Goal: Task Accomplishment & Management: Use online tool/utility

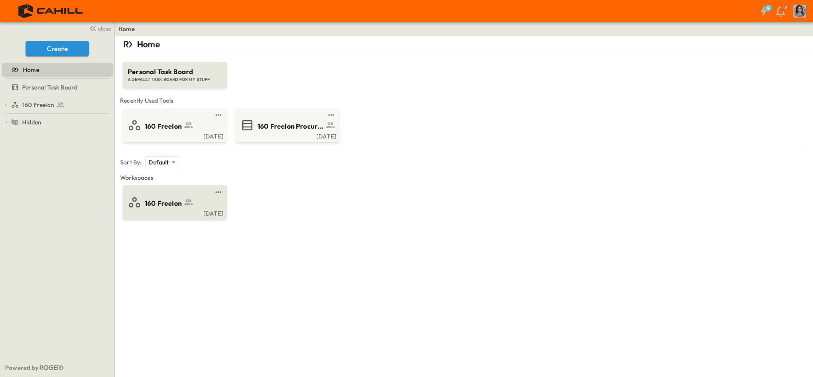
click at [150, 192] on link at bounding box center [172, 192] width 82 height 7
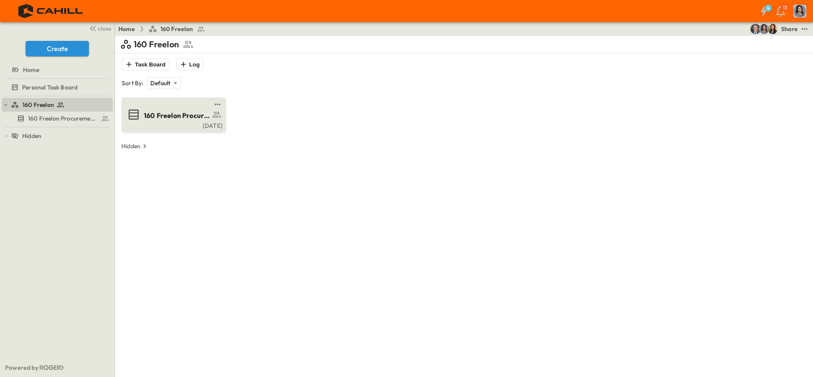
click at [175, 112] on span "160 Freelon Procurement Log" at bounding box center [177, 116] width 66 height 10
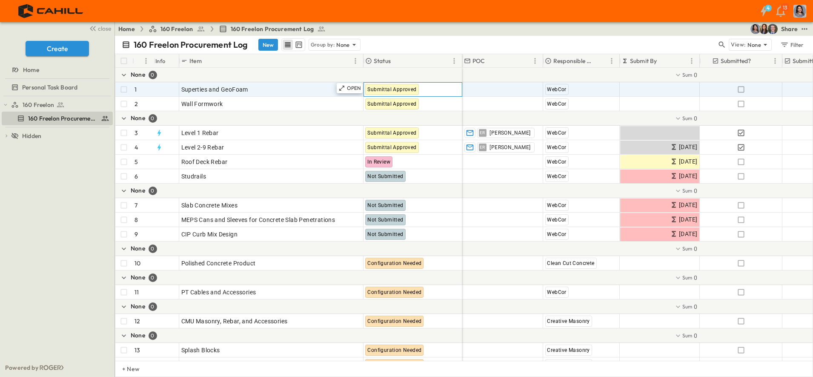
click at [404, 90] on span "Submittal Approved" at bounding box center [391, 89] width 49 height 6
click at [349, 89] on p "OPEN" at bounding box center [354, 88] width 14 height 7
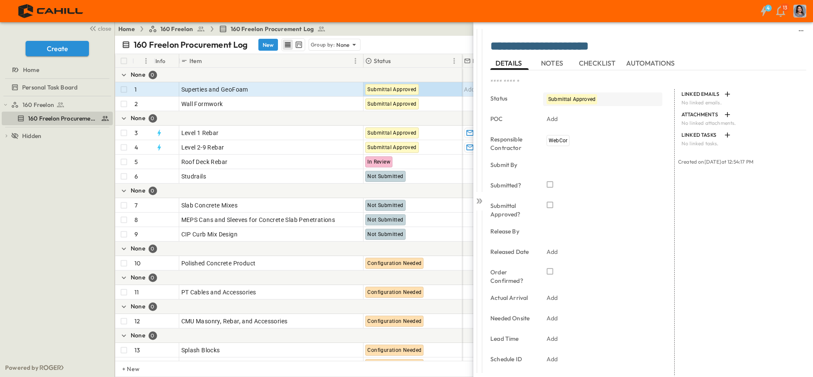
click at [588, 97] on span "Submittal Approved" at bounding box center [571, 99] width 47 height 6
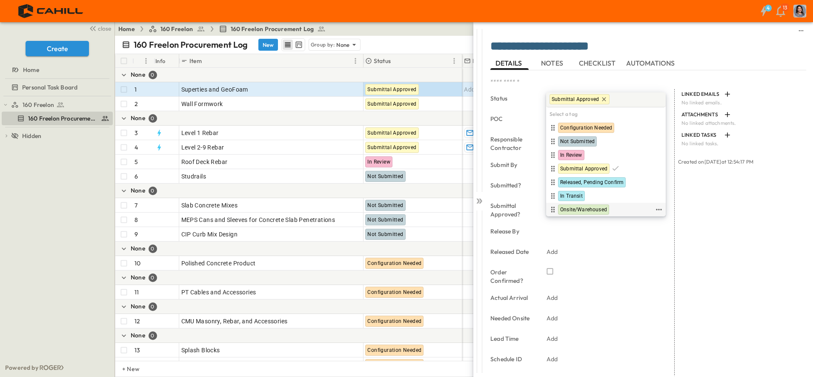
click at [581, 206] on span "Onsite/Warehoused" at bounding box center [583, 209] width 47 height 7
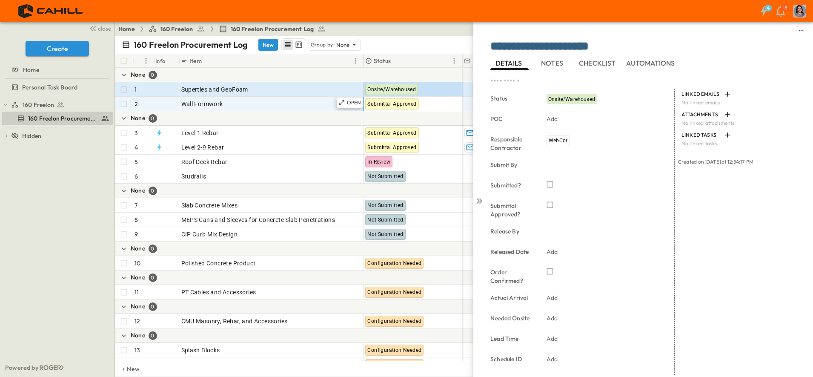
click at [409, 105] on span "Submittal Approved" at bounding box center [391, 104] width 49 height 6
click at [403, 102] on span "Submittal Approved" at bounding box center [391, 104] width 49 height 6
click at [197, 106] on span "Wall Formwork" at bounding box center [202, 104] width 42 height 9
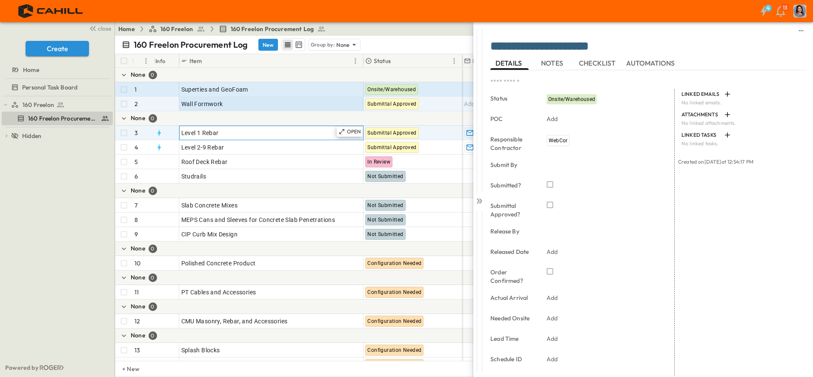
click at [246, 139] on div "OPEN Level 1 Rebar" at bounding box center [271, 133] width 183 height 14
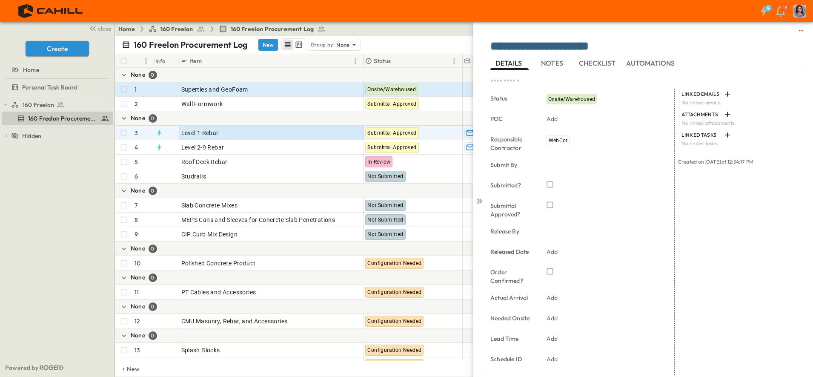
click at [409, 31] on div "Home 160 Freelon 160 Freelon Procurement Log Share" at bounding box center [464, 29] width 698 height 14
click at [403, 135] on span "Submittal Approved" at bounding box center [391, 133] width 49 height 6
click at [401, 134] on span "Submittal Approved" at bounding box center [391, 133] width 49 height 6
click at [384, 130] on span "Submittal Approved" at bounding box center [391, 133] width 49 height 6
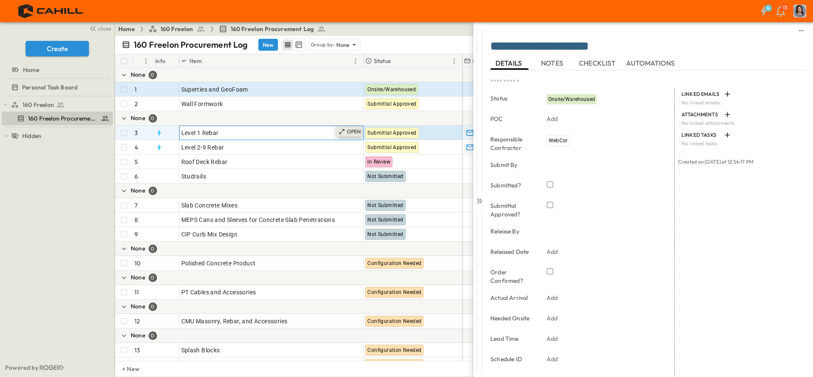
click at [342, 129] on icon at bounding box center [341, 131] width 7 height 7
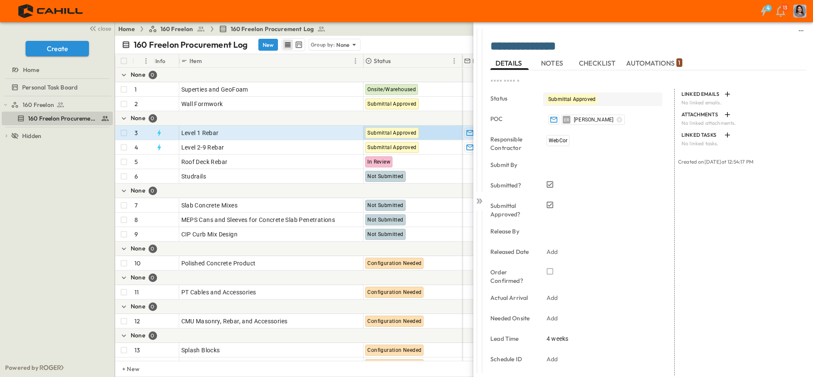
click at [584, 98] on span "Submittal Approved" at bounding box center [571, 99] width 47 height 6
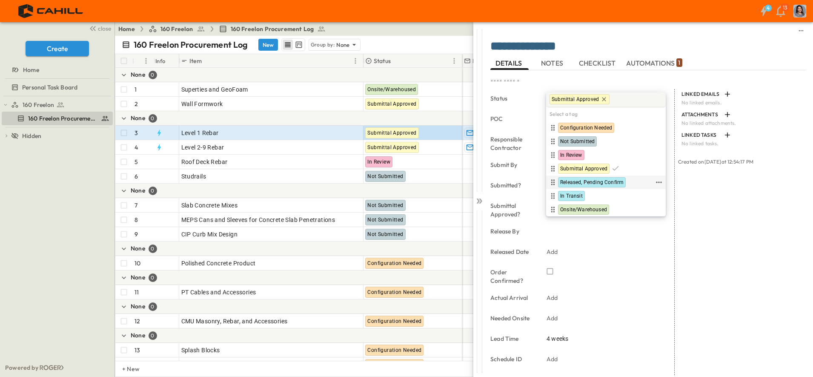
click at [581, 182] on span "Released, Pending Confirm" at bounding box center [591, 182] width 63 height 7
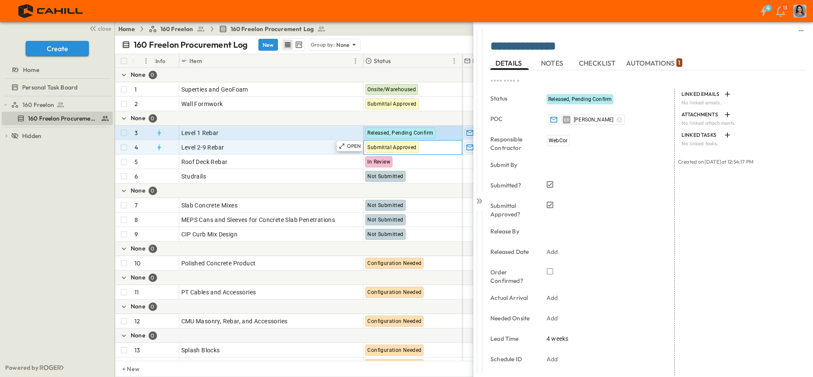
click at [400, 149] on span "Submittal Approved" at bounding box center [391, 147] width 49 height 6
click at [398, 20] on div "4 13" at bounding box center [405, 11] width 811 height 22
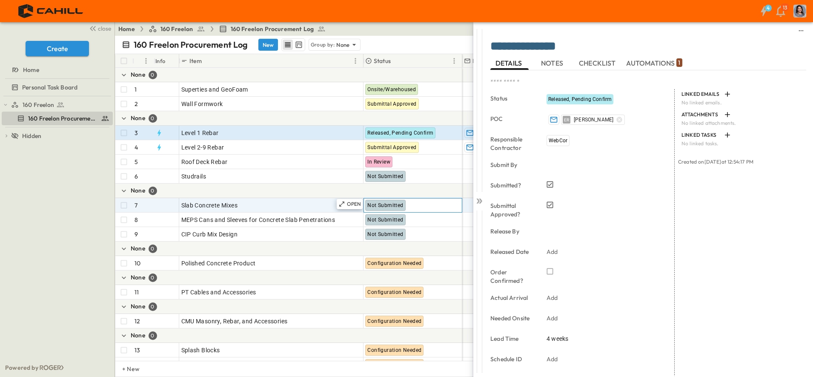
click at [391, 205] on span "Not Submitted" at bounding box center [385, 205] width 36 height 6
click at [345, 202] on icon at bounding box center [341, 203] width 7 height 7
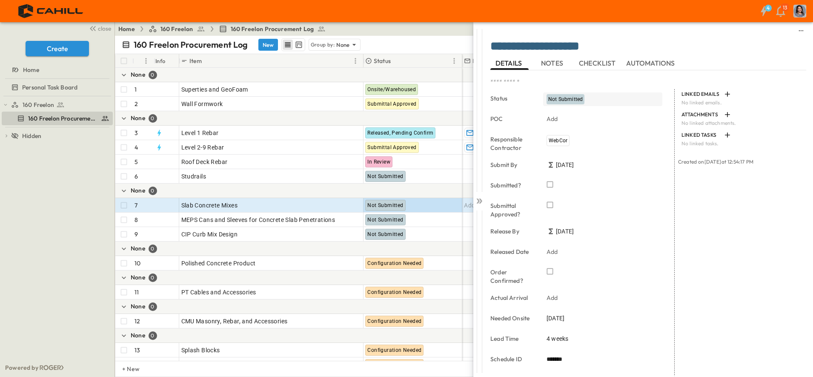
click at [572, 98] on span "Not Submitted" at bounding box center [565, 99] width 34 height 6
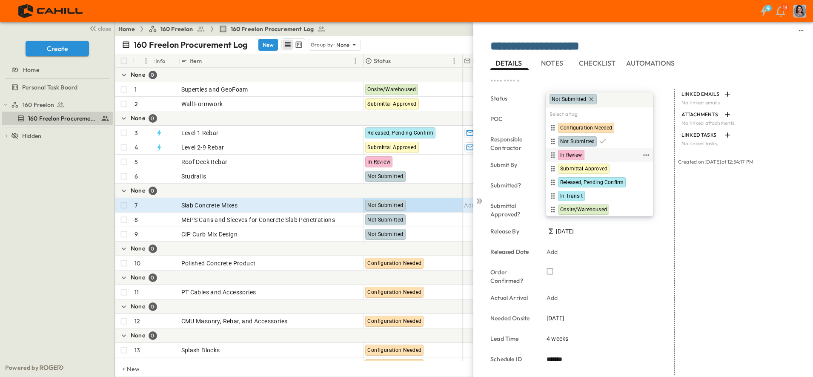
click at [571, 152] on span "In Review" at bounding box center [571, 155] width 22 height 7
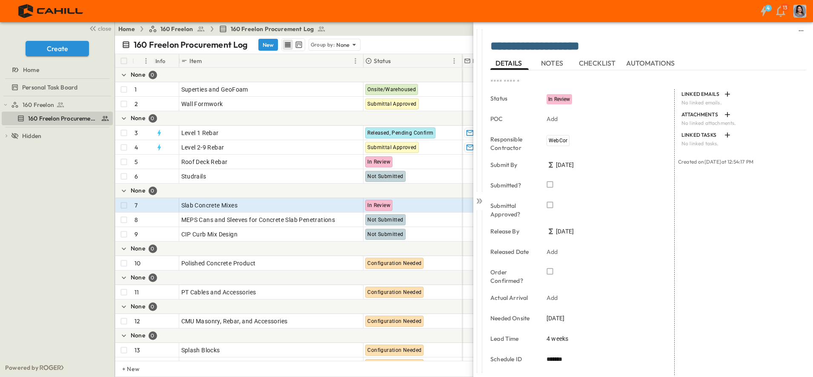
click at [445, 10] on div "4 13" at bounding box center [405, 11] width 811 height 22
click at [457, 40] on div "**********" at bounding box center [630, 188] width 366 height 377
click at [798, 31] on icon "sidedrawer-menu" at bounding box center [801, 30] width 7 height 7
click at [517, 12] on div "4 13" at bounding box center [405, 11] width 811 height 22
click at [383, 11] on div "4 13" at bounding box center [405, 11] width 811 height 22
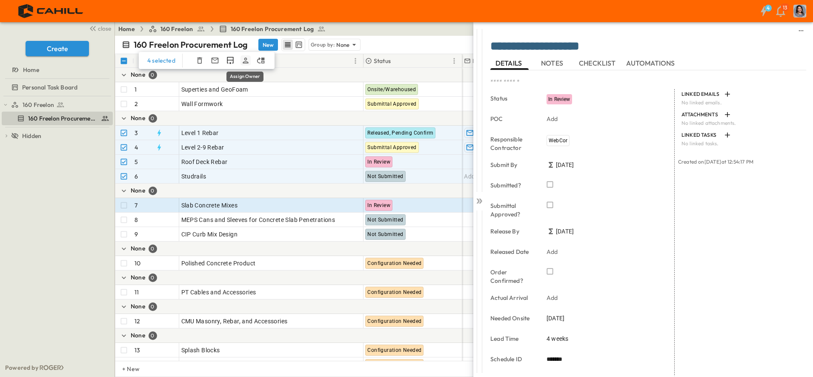
click at [246, 62] on icon "Assign Owner" at bounding box center [246, 60] width 6 height 6
click at [798, 32] on icon "sidedrawer-menu" at bounding box center [801, 30] width 7 height 7
click at [394, 34] on div "Home 160 Freelon 160 Freelon Procurement Log Share" at bounding box center [464, 29] width 698 height 14
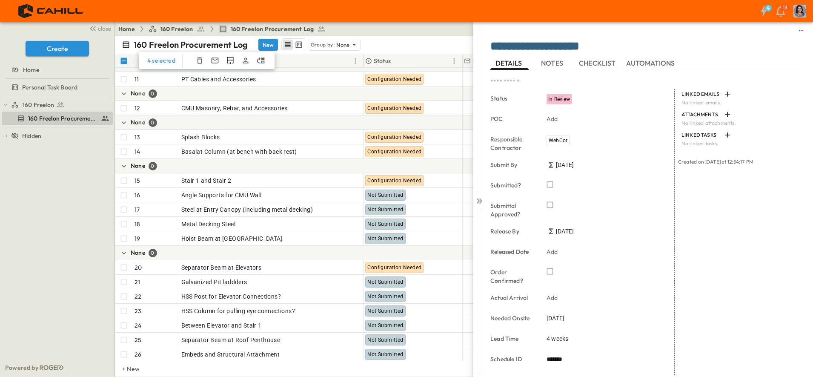
click at [494, 60] on button "DETAILS" at bounding box center [509, 63] width 38 height 14
click at [499, 62] on span "DETAILS" at bounding box center [509, 63] width 28 height 8
click at [557, 67] on span "NOTES" at bounding box center [553, 63] width 24 height 8
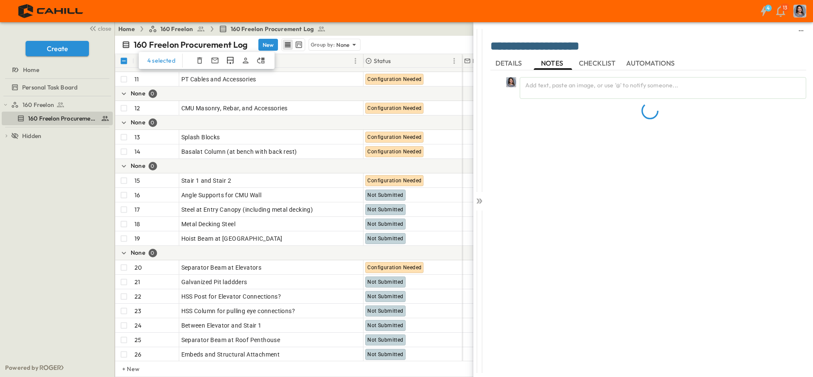
click at [509, 65] on span "DETAILS" at bounding box center [509, 63] width 28 height 8
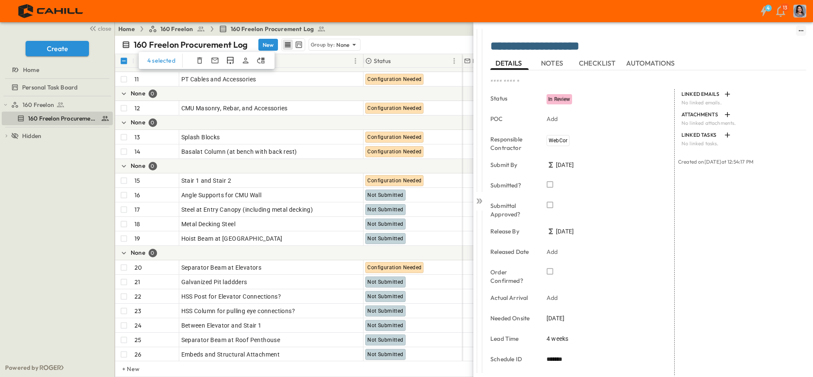
click at [798, 30] on icon "sidedrawer-menu" at bounding box center [801, 30] width 7 height 7
click at [343, 26] on div "Home 160 Freelon 160 Freelon Procurement Log Share" at bounding box center [464, 29] width 698 height 14
click at [230, 116] on div "None 0" at bounding box center [288, 122] width 347 height 14
click at [37, 105] on span "160 Freelon" at bounding box center [38, 104] width 31 height 9
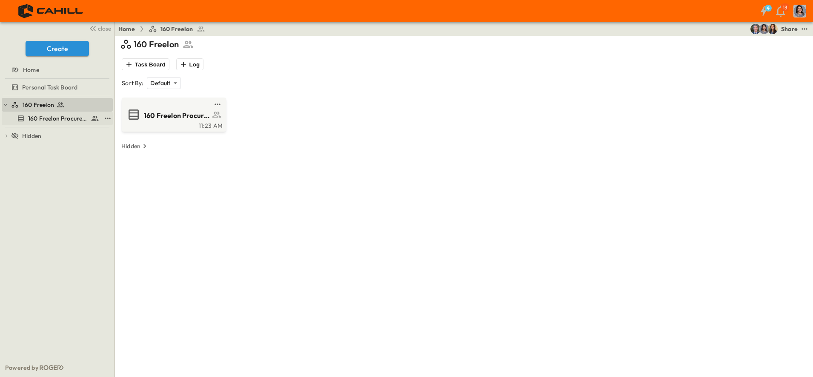
click at [35, 122] on span "160 Freelon Procurement Log" at bounding box center [57, 118] width 59 height 9
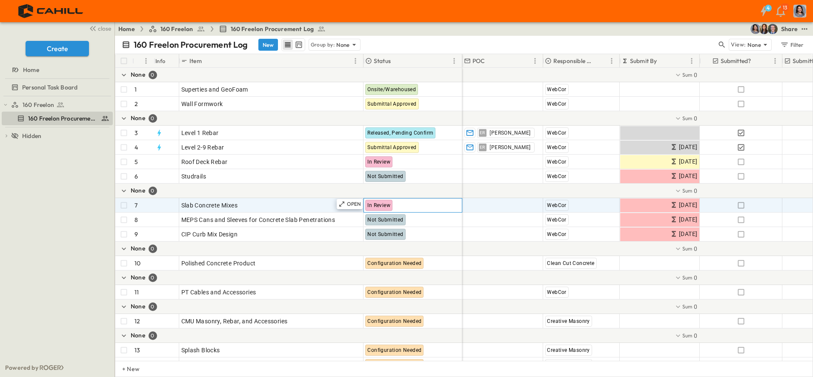
click at [384, 205] on span "In Review" at bounding box center [378, 205] width 23 height 6
click at [371, 203] on span "In Review" at bounding box center [378, 205] width 23 height 6
click at [392, 204] on div "In Review" at bounding box center [378, 205] width 27 height 11
click at [393, 204] on div "In Review" at bounding box center [412, 205] width 98 height 14
click at [379, 203] on span "In Review" at bounding box center [378, 205] width 23 height 6
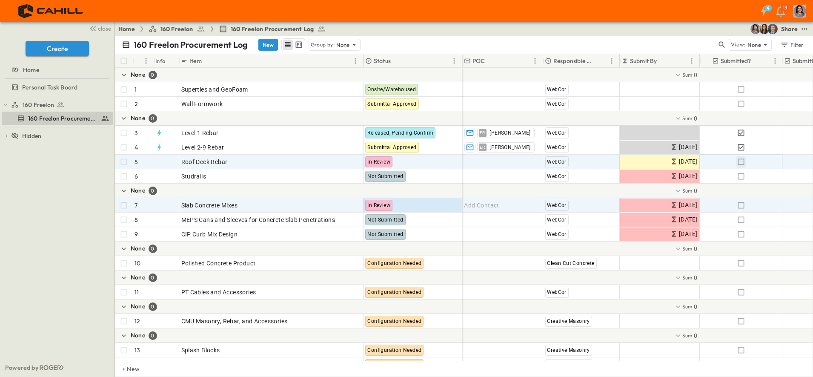
click at [740, 163] on icon "button" at bounding box center [740, 161] width 9 height 9
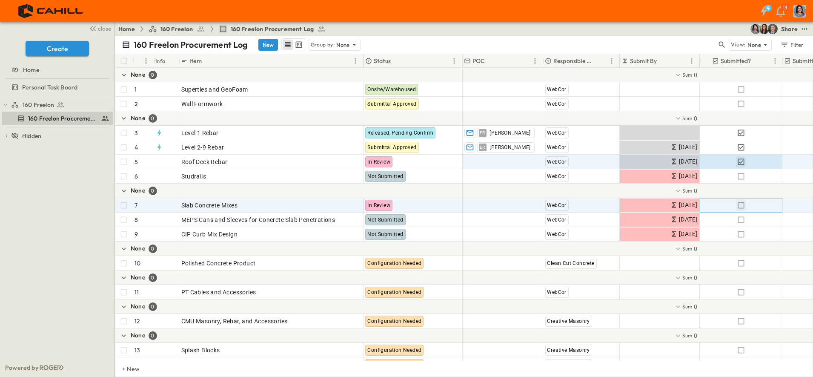
click at [739, 206] on icon "button" at bounding box center [740, 205] width 9 height 9
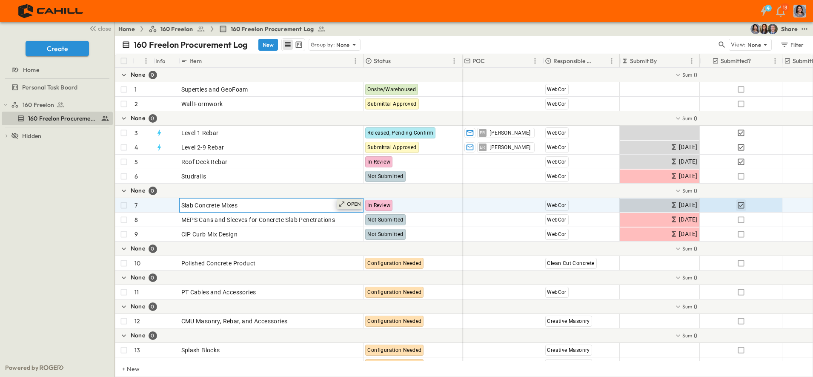
click at [354, 203] on p "OPEN" at bounding box center [354, 203] width 14 height 7
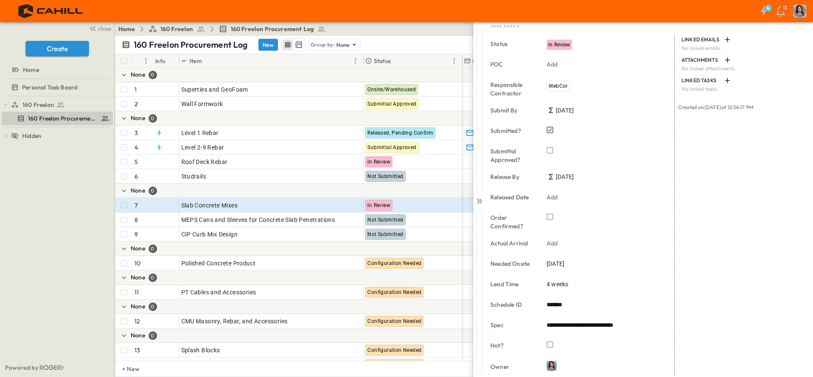
scroll to position [105, 0]
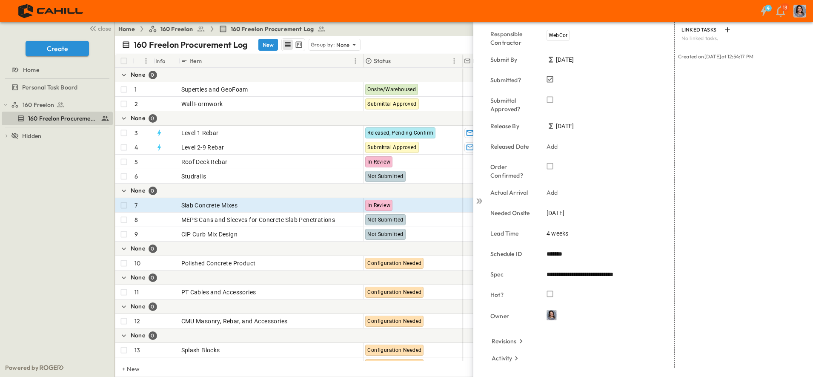
drag, startPoint x: 388, startPoint y: 35, endPoint x: 383, endPoint y: 34, distance: 5.2
click at [387, 35] on div "Home 160 Freelon 160 Freelon Procurement Log Share" at bounding box center [464, 29] width 698 height 14
click at [348, 40] on div "Group by: None" at bounding box center [335, 45] width 52 height 12
click at [410, 48] on div "160 Freelon Procurement Log New Group by: None" at bounding box center [419, 44] width 595 height 13
click at [320, 46] on p "Group by:" at bounding box center [323, 44] width 24 height 9
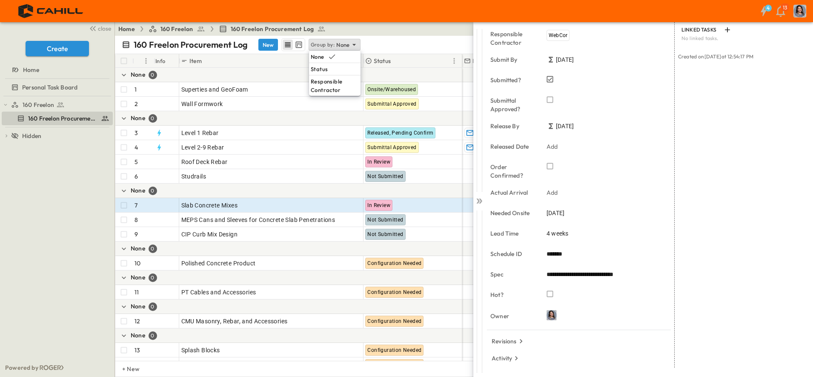
click at [396, 46] on div "160 Freelon Procurement Log New Group by: None" at bounding box center [419, 44] width 595 height 13
click at [403, 48] on div "160 Freelon Procurement Log New Group by: None" at bounding box center [419, 44] width 595 height 13
click at [50, 101] on span "160 Freelon" at bounding box center [38, 104] width 31 height 9
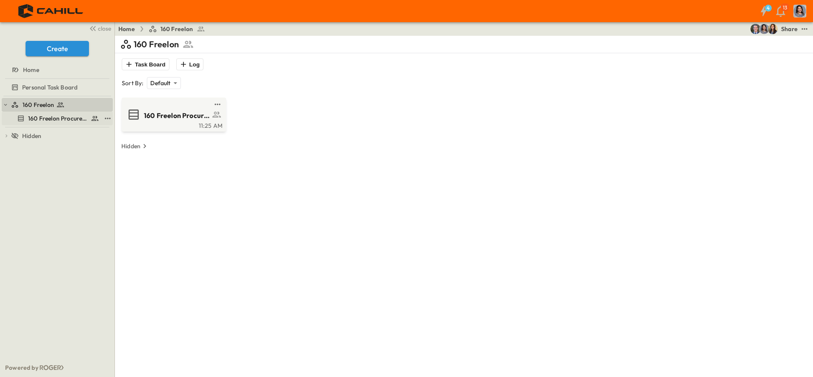
click at [45, 117] on span "160 Freelon Procurement Log" at bounding box center [57, 118] width 59 height 9
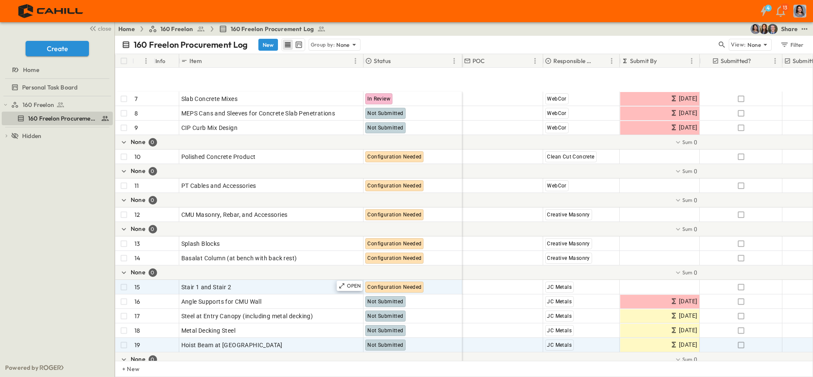
scroll to position [160, 0]
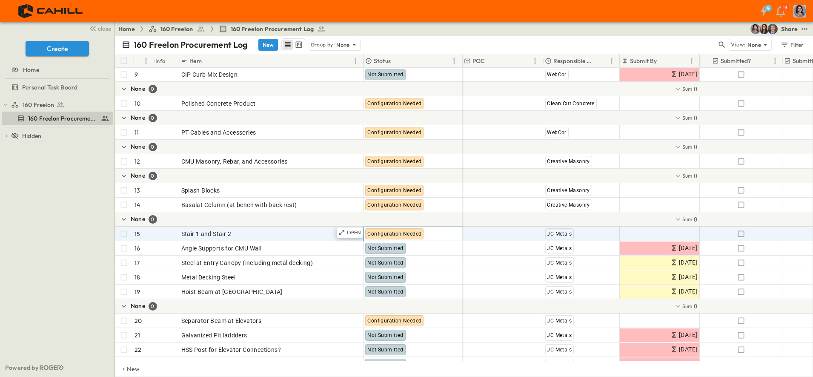
click at [407, 236] on span "Configuration Needed" at bounding box center [394, 234] width 54 height 6
click at [344, 227] on div "OPEN" at bounding box center [350, 232] width 26 height 10
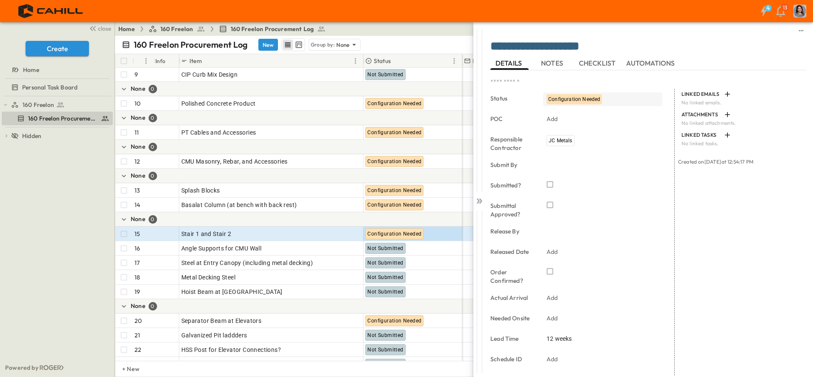
click at [563, 98] on span "Configuration Needed" at bounding box center [574, 99] width 52 height 6
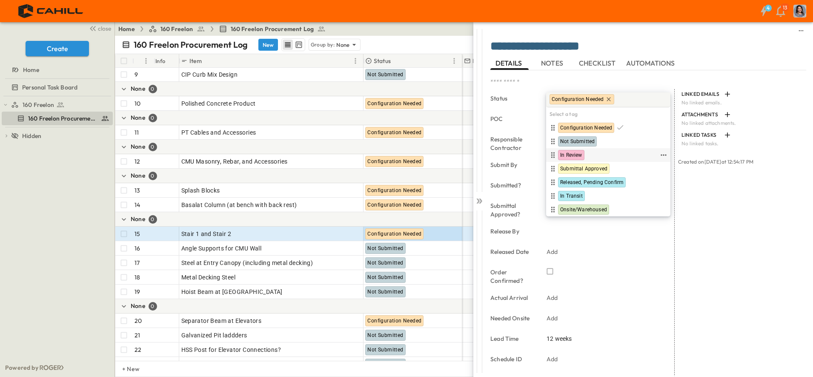
click at [576, 156] on span "In Review" at bounding box center [571, 155] width 22 height 7
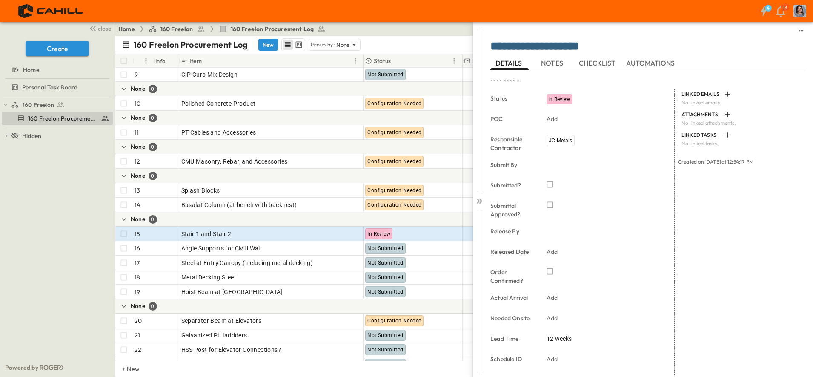
click at [375, 12] on div "4 13" at bounding box center [405, 11] width 811 height 22
click at [426, 32] on div "Home 160 Freelon 160 Freelon Procurement Log Share" at bounding box center [464, 29] width 698 height 14
click at [404, 7] on div "4 13" at bounding box center [405, 11] width 811 height 22
click at [458, 28] on div "**********" at bounding box center [630, 188] width 366 height 377
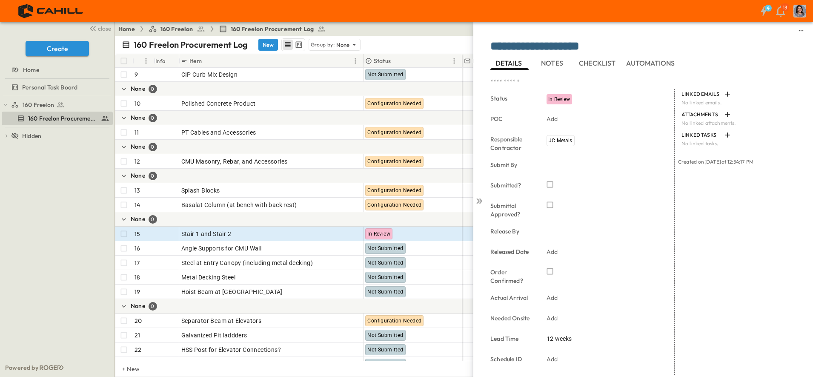
click at [465, 9] on div "4 13" at bounding box center [405, 11] width 811 height 22
click at [430, 18] on div "4 13" at bounding box center [405, 11] width 811 height 22
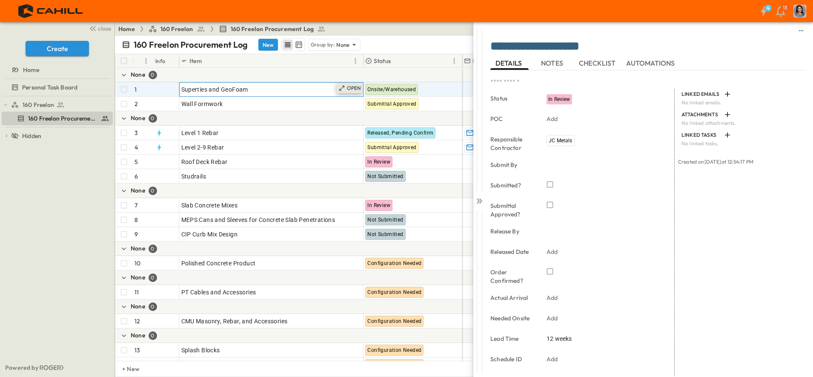
click at [351, 88] on p "OPEN" at bounding box center [354, 88] width 14 height 7
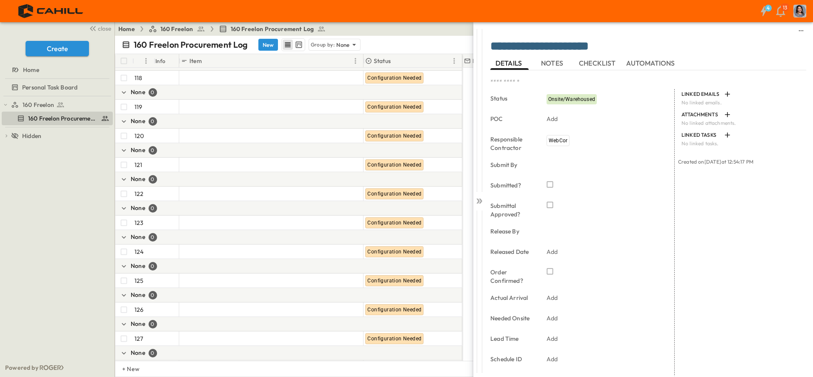
scroll to position [2500, 0]
click at [272, 56] on div "Item" at bounding box center [265, 61] width 169 height 14
click at [257, 60] on div "Item" at bounding box center [265, 61] width 169 height 14
click at [47, 107] on span "160 Freelon" at bounding box center [38, 104] width 31 height 9
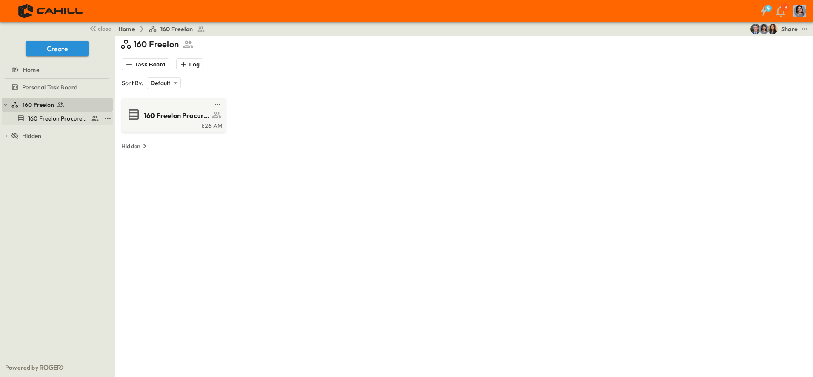
click at [45, 120] on span "160 Freelon Procurement Log" at bounding box center [57, 118] width 59 height 9
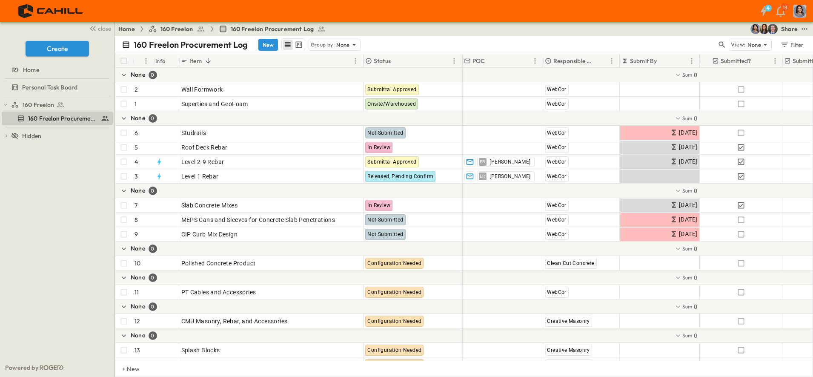
click at [296, 63] on div "Item" at bounding box center [265, 61] width 169 height 14
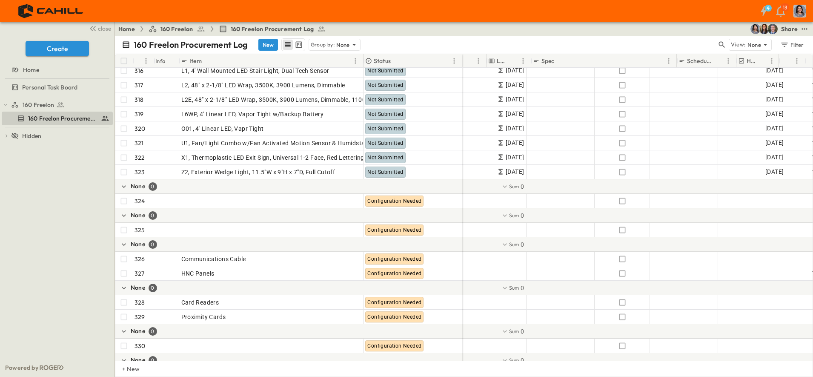
scroll to position [5822, 712]
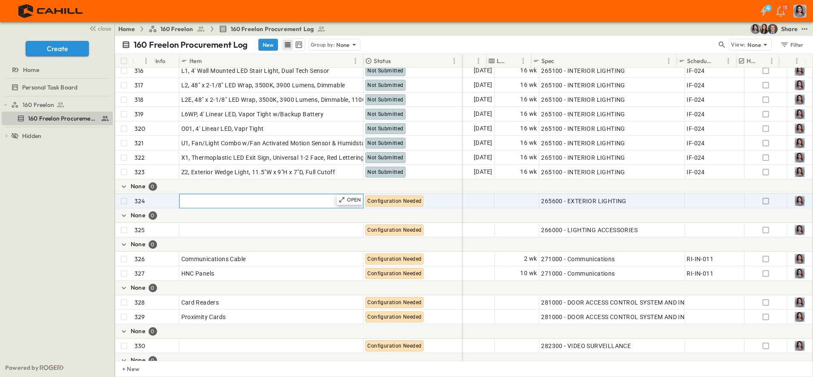
click at [237, 197] on div "Add Item" at bounding box center [271, 201] width 180 height 12
type input "****"
click at [216, 199] on div "Exte" at bounding box center [271, 201] width 180 height 12
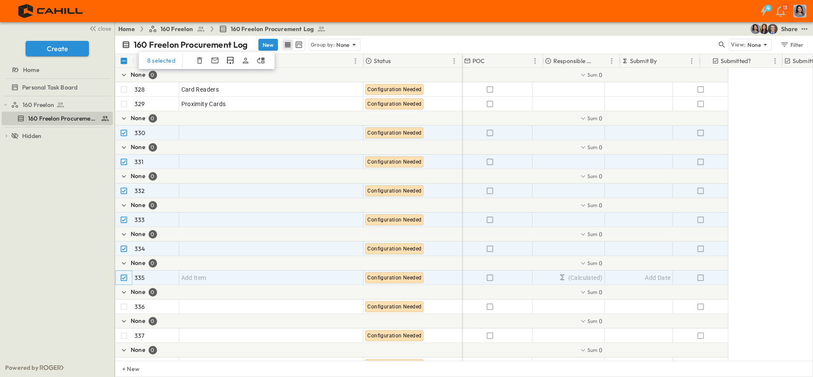
scroll to position [6034, 0]
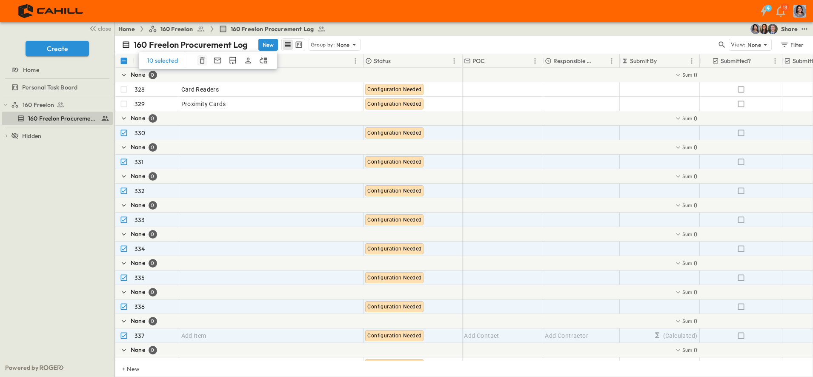
click at [199, 63] on icon "button" at bounding box center [202, 60] width 9 height 9
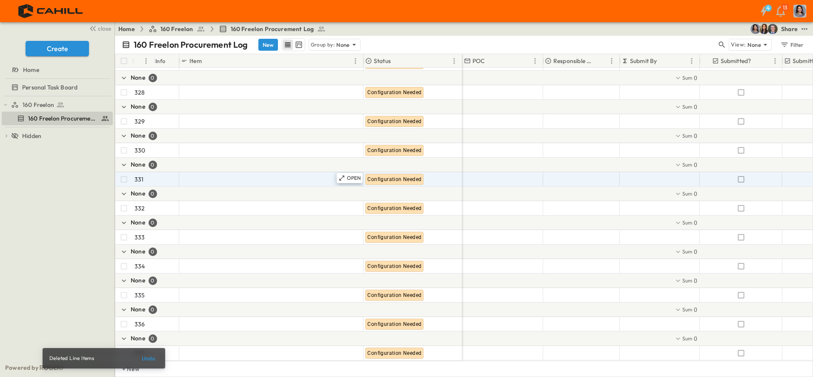
scroll to position [6025, 0]
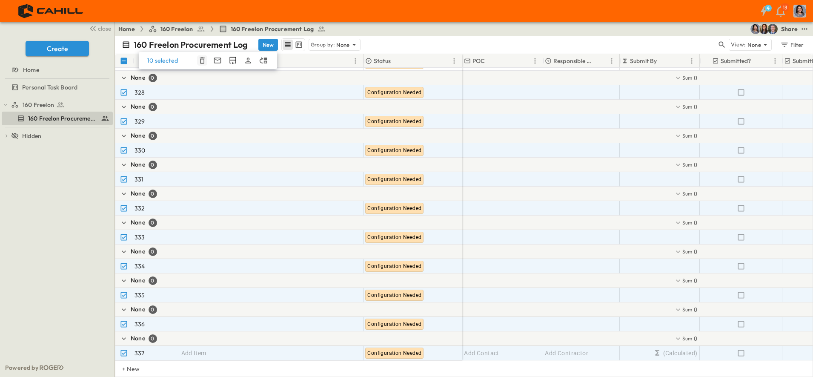
click at [200, 61] on icon "button" at bounding box center [202, 60] width 9 height 9
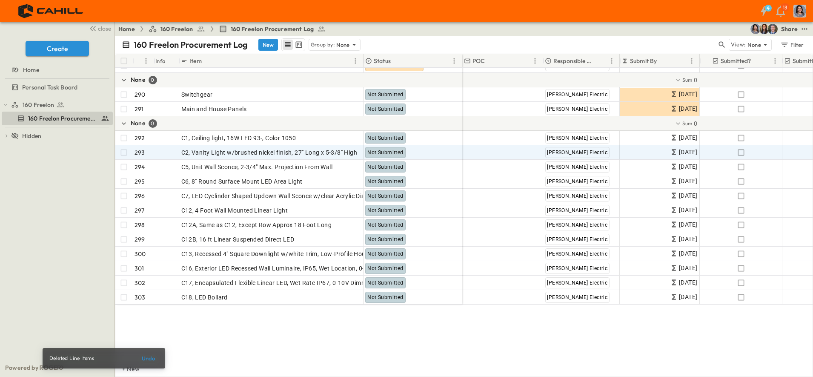
scroll to position [5310, 0]
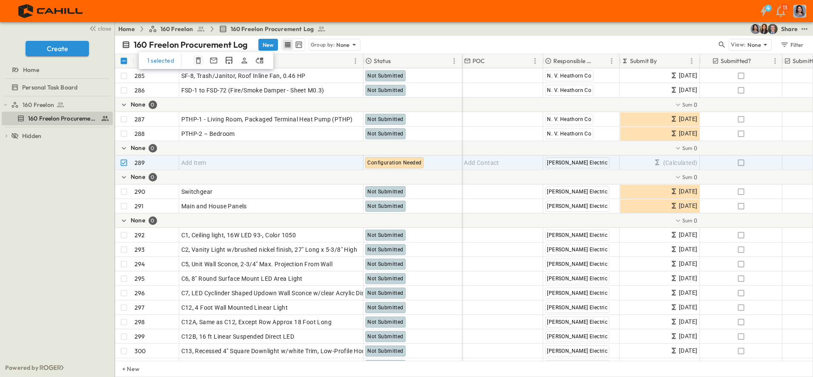
click at [198, 60] on icon "button" at bounding box center [198, 60] width 9 height 9
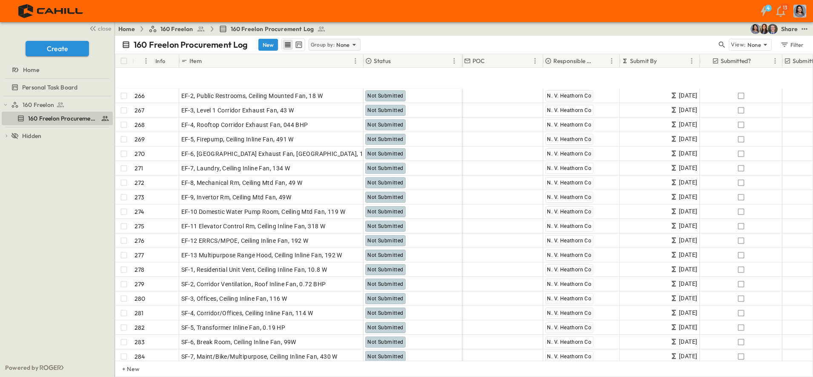
scroll to position [5068, 0]
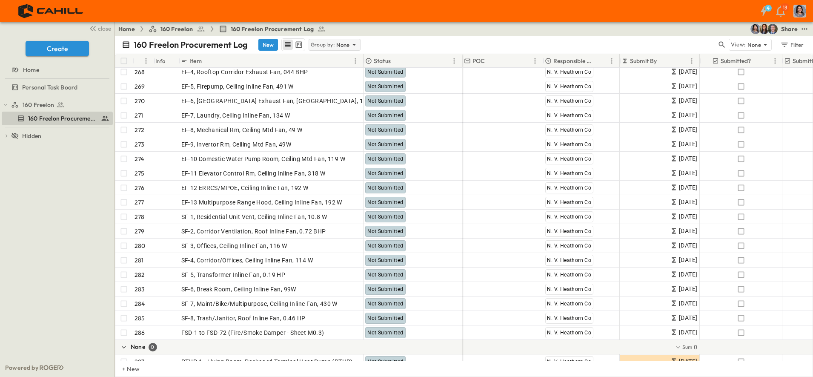
click at [354, 43] on icon at bounding box center [354, 44] width 9 height 9
click at [315, 57] on p "None" at bounding box center [318, 56] width 14 height 9
click at [438, 44] on div "160 Freelon Procurement Log New Group by: None" at bounding box center [419, 44] width 595 height 13
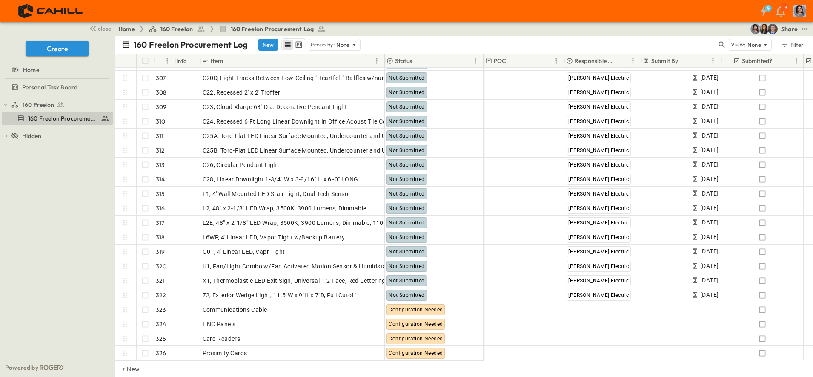
scroll to position [4433, 0]
click at [255, 63] on div "Item" at bounding box center [286, 61] width 169 height 14
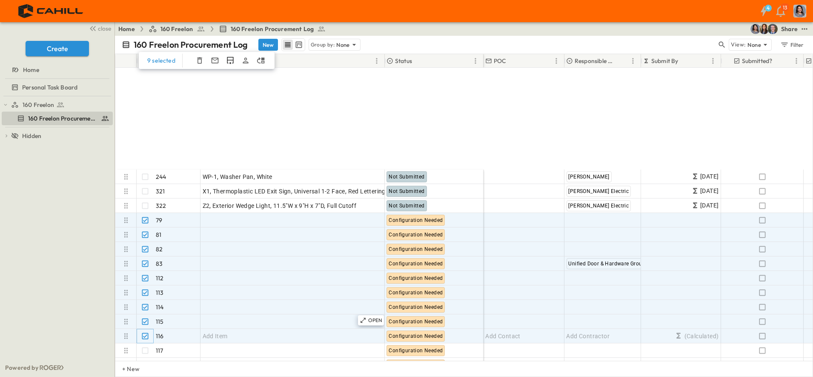
scroll to position [4327, 0]
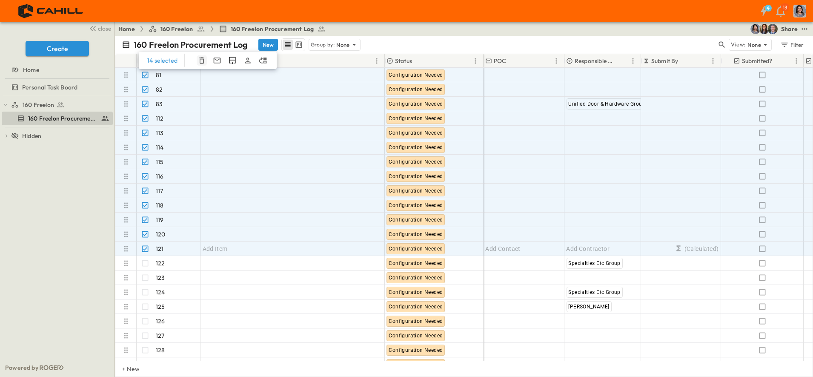
click at [198, 62] on icon "button" at bounding box center [201, 60] width 9 height 9
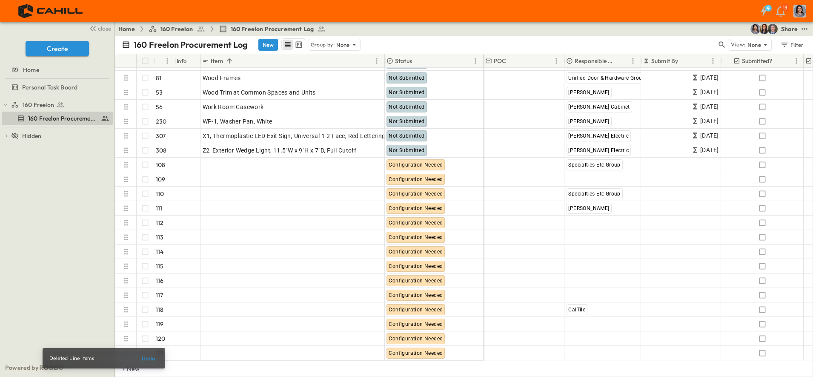
scroll to position [4231, 0]
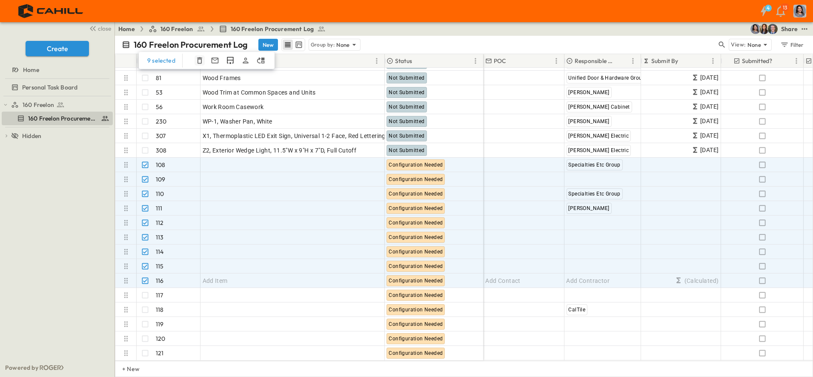
click at [200, 62] on icon "button" at bounding box center [199, 60] width 9 height 9
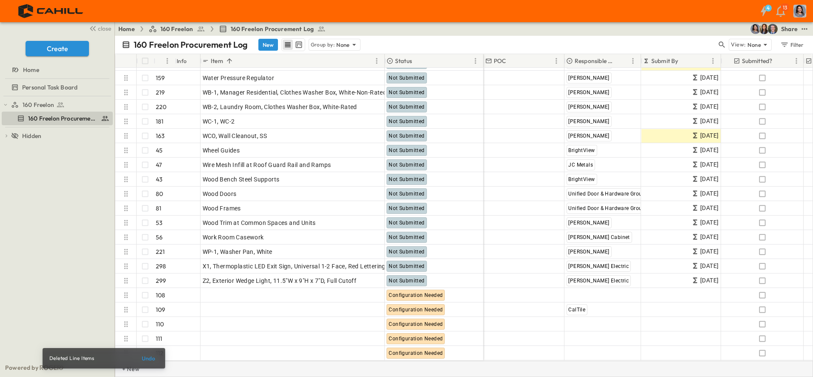
scroll to position [4100, 0]
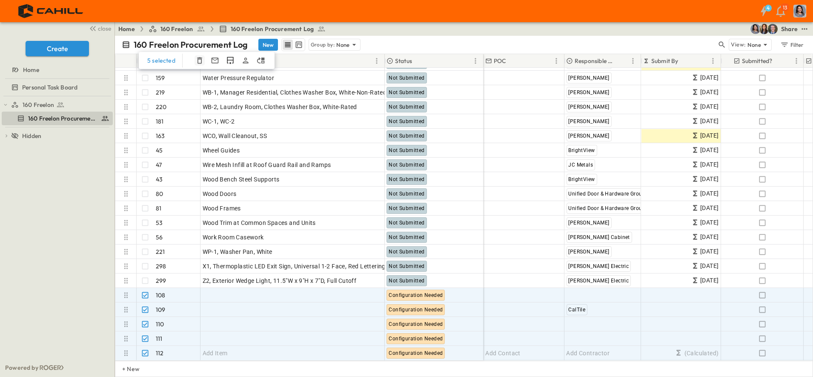
click at [199, 65] on button "button" at bounding box center [200, 60] width 10 height 10
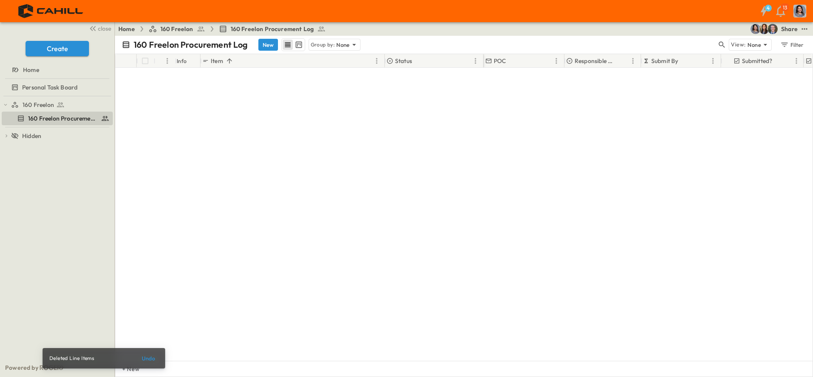
scroll to position [2804, 0]
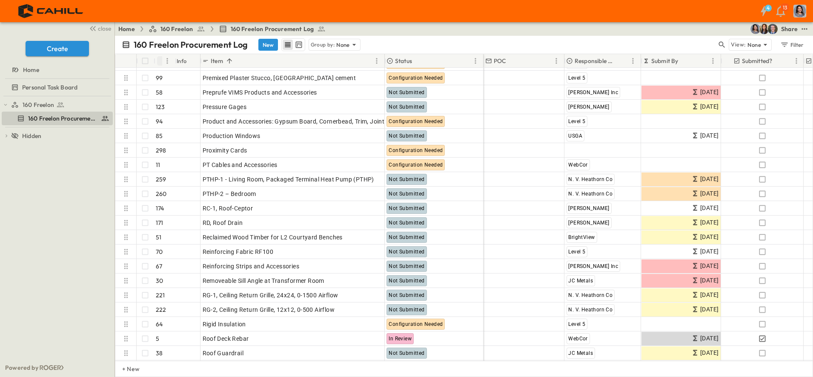
click at [161, 62] on icon "Sort" at bounding box center [162, 61] width 8 height 8
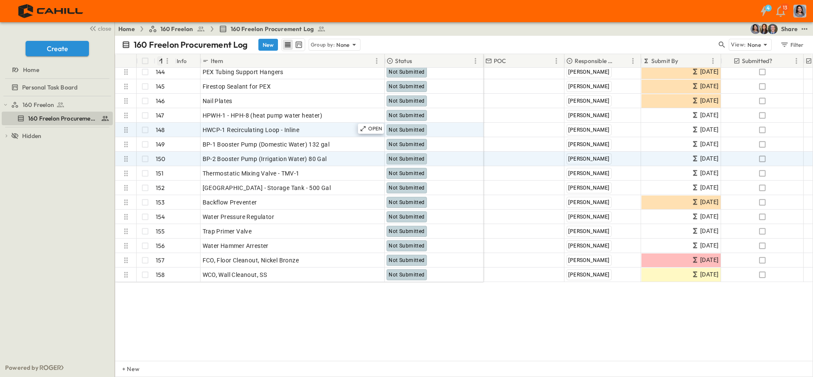
scroll to position [1953, 0]
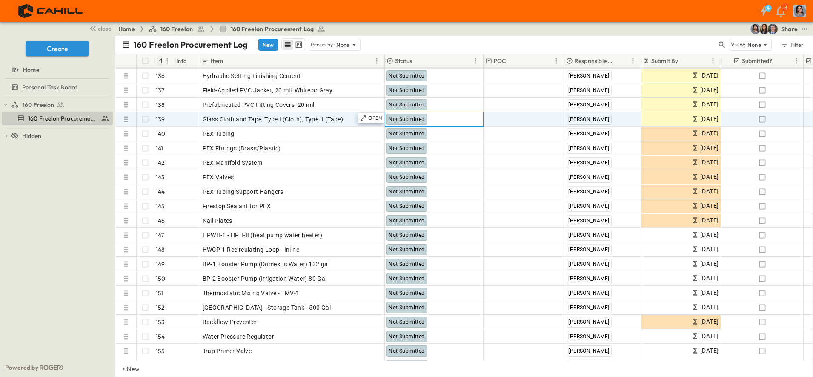
click at [398, 117] on span "Not Submitted" at bounding box center [407, 119] width 36 height 6
drag, startPoint x: 398, startPoint y: 117, endPoint x: 392, endPoint y: 120, distance: 6.1
click at [392, 120] on span "Not Submitted" at bounding box center [407, 119] width 36 height 6
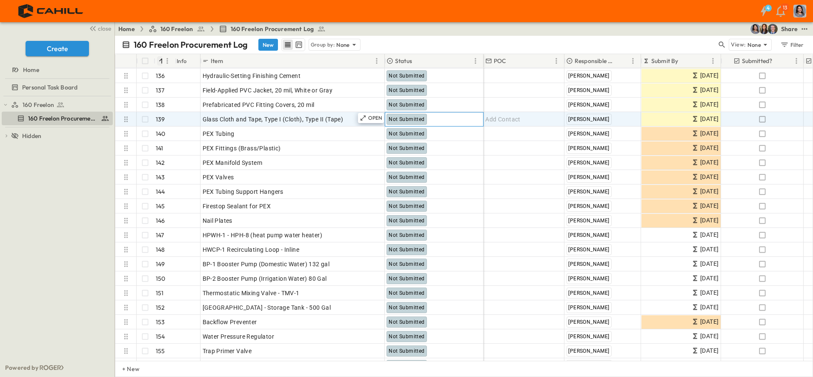
click at [407, 122] on div "Not Submitted" at bounding box center [406, 119] width 40 height 11
click at [414, 121] on span "Not Submitted" at bounding box center [407, 119] width 36 height 6
click at [373, 119] on p "OPEN" at bounding box center [375, 117] width 14 height 7
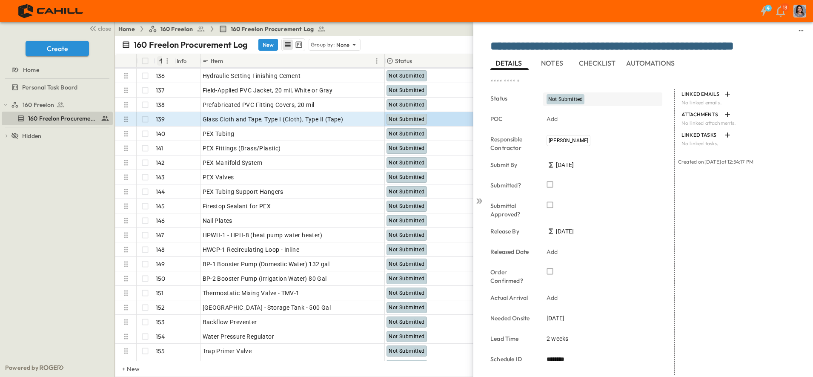
click at [570, 100] on span "Not Submitted" at bounding box center [565, 99] width 34 height 6
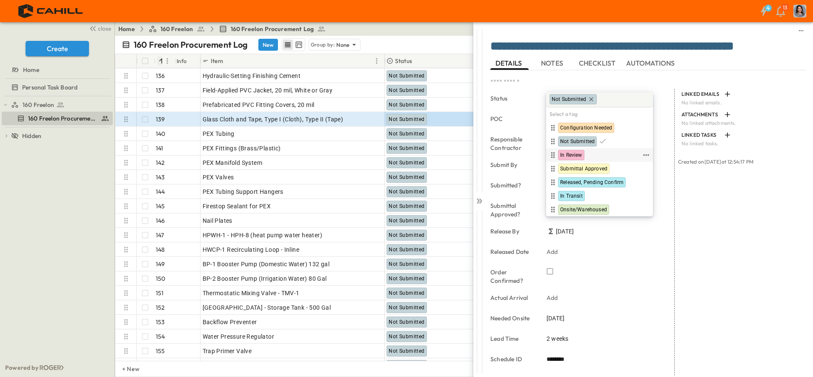
click at [574, 157] on span "In Review" at bounding box center [571, 155] width 22 height 7
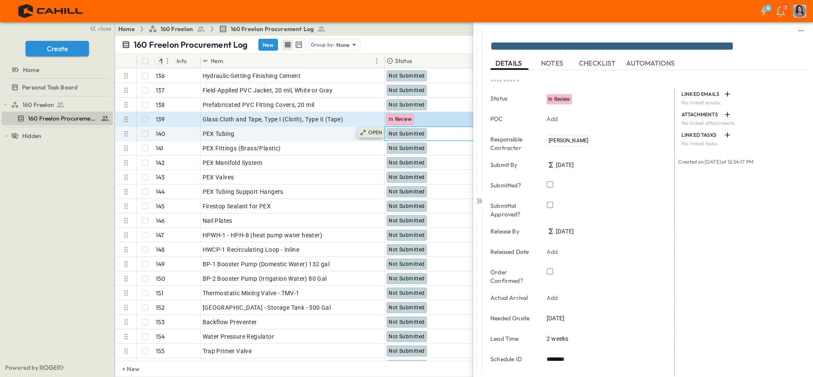
drag, startPoint x: 417, startPoint y: 133, endPoint x: 371, endPoint y: 135, distance: 46.0
click at [417, 134] on span "Not Submitted" at bounding box center [407, 134] width 36 height 6
click at [361, 133] on icon at bounding box center [363, 132] width 7 height 7
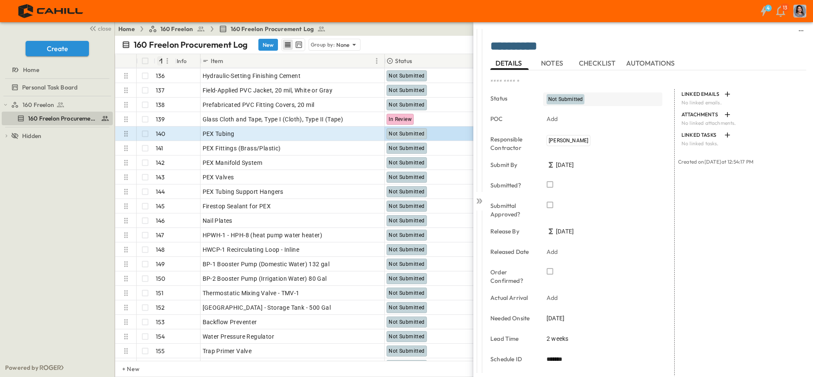
click at [574, 101] on span "Not Submitted" at bounding box center [565, 99] width 34 height 6
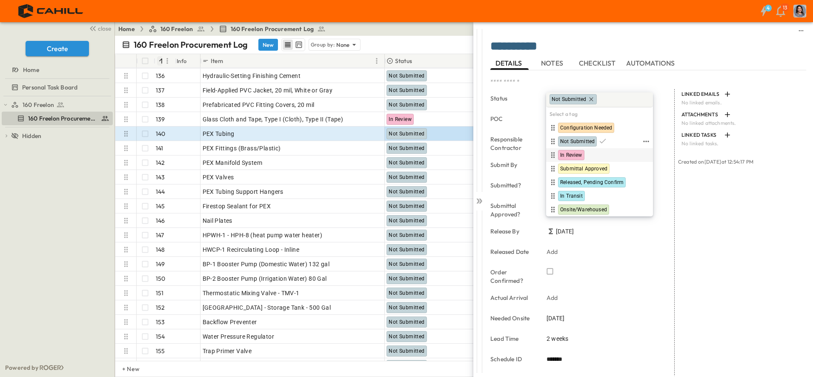
click at [564, 154] on span "In Review" at bounding box center [571, 155] width 22 height 7
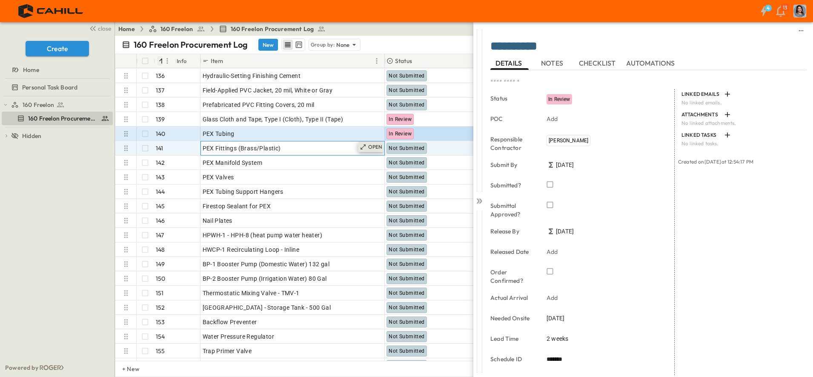
drag, startPoint x: 349, startPoint y: 149, endPoint x: 376, endPoint y: 147, distance: 27.3
click at [349, 149] on div "PEX Fittings (Brass/Plastic)" at bounding box center [293, 148] width 180 height 12
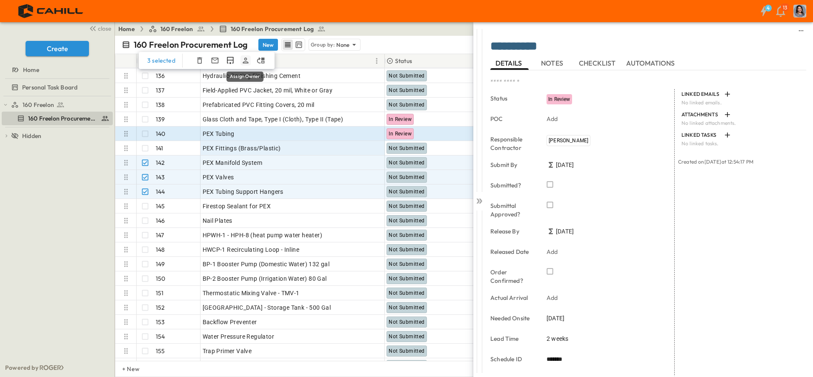
click at [243, 59] on icon "Assign Owner" at bounding box center [246, 60] width 6 height 6
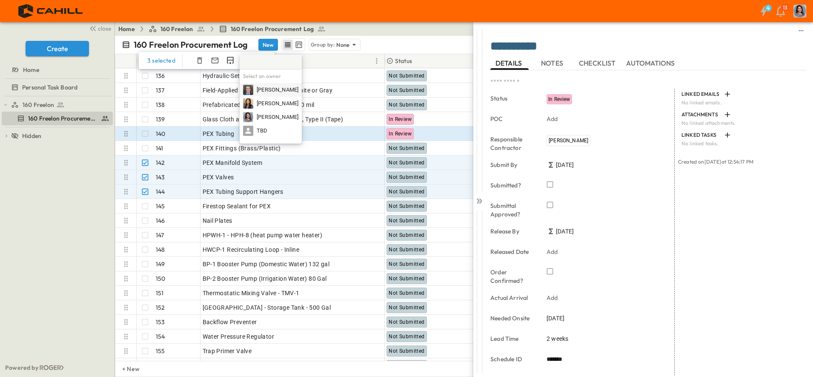
click at [414, 37] on div "160 Freelon Procurement Log New Group by: None View: None Filter" at bounding box center [464, 45] width 698 height 18
click at [421, 33] on div "Home 160 Freelon 160 Freelon Procurement Log Share" at bounding box center [464, 29] width 698 height 14
